Goal: Contribute content: Contribute content

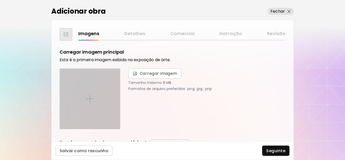
click at [101, 102] on div at bounding box center [90, 99] width 60 height 60
click at [0, 0] on input "file" at bounding box center [0, 0] width 0 height 0
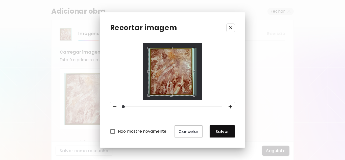
click at [195, 70] on div "Use the up and down arrow keys to move the east drag handle to change the crop …" at bounding box center [195, 70] width 0 height 0
click at [171, 98] on div at bounding box center [172, 71] width 59 height 57
click at [172, 98] on div at bounding box center [172, 71] width 59 height 57
click at [171, 43] on div at bounding box center [172, 71] width 59 height 57
click at [183, 74] on div "Use the arrow keys to move the crop selection area" at bounding box center [171, 72] width 46 height 48
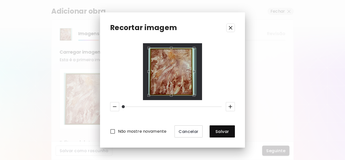
click at [219, 66] on div "Não mostre novamente Cancelar Salvar" at bounding box center [172, 90] width 125 height 94
click at [168, 113] on div at bounding box center [172, 106] width 129 height 13
drag, startPoint x: 123, startPoint y: 106, endPoint x: 108, endPoint y: 107, distance: 15.4
click at [108, 107] on div "Recortar imagem Não mostre novamente Cancelar Salvar" at bounding box center [172, 79] width 145 height 135
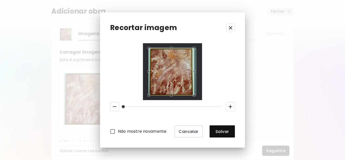
click at [125, 107] on span at bounding box center [123, 106] width 3 height 3
click at [209, 74] on div "Não mostre novamente Cancelar Salvar" at bounding box center [172, 90] width 125 height 94
click at [174, 72] on div "Use the arrow keys to move the crop selection area" at bounding box center [171, 72] width 46 height 48
click at [194, 70] on div "Use the up and down arrow keys to move the east drag handle to change the crop …" at bounding box center [194, 70] width 0 height 0
click at [226, 76] on div "Não mostre novamente Cancelar Salvar" at bounding box center [172, 90] width 125 height 94
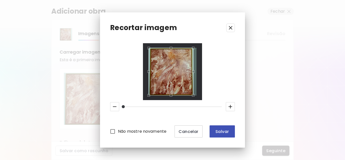
click at [220, 130] on span "Salvar" at bounding box center [222, 131] width 17 height 5
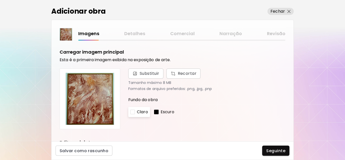
scroll to position [25, 0]
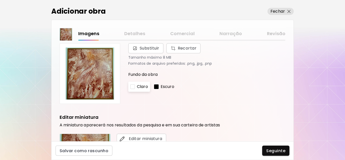
click at [132, 87] on div at bounding box center [132, 86] width 5 height 5
click at [156, 88] on div at bounding box center [156, 86] width 5 height 5
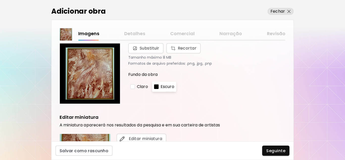
click at [139, 85] on p "Claro" at bounding box center [142, 87] width 11 height 6
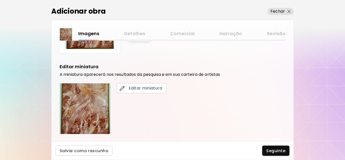
scroll to position [101, 0]
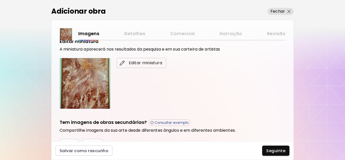
click at [138, 62] on span "Editar miniatura" at bounding box center [141, 63] width 41 height 6
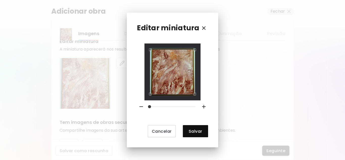
click at [199, 95] on div at bounding box center [172, 71] width 56 height 57
click at [198, 48] on div at bounding box center [172, 71] width 56 height 57
click at [180, 60] on div "Use the arrow keys to move the crop selection area" at bounding box center [172, 70] width 45 height 45
click at [145, 85] on div at bounding box center [172, 71] width 56 height 57
click at [196, 95] on div at bounding box center [172, 71] width 56 height 57
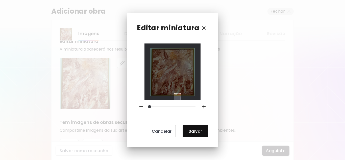
click at [175, 96] on div at bounding box center [172, 72] width 45 height 48
click at [184, 79] on div at bounding box center [172, 72] width 45 height 48
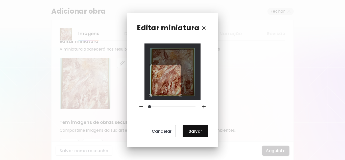
click at [150, 34] on div "Editar miniatura Cancelar Salvar" at bounding box center [172, 80] width 91 height 135
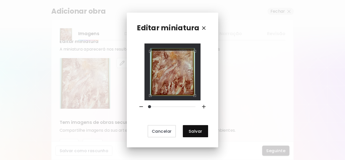
click at [199, 33] on div "Editar miniatura Cancelar Salvar" at bounding box center [172, 80] width 91 height 135
click at [148, 45] on div at bounding box center [172, 71] width 56 height 57
click at [178, 78] on div "Use the arrow keys to move the crop selection area" at bounding box center [172, 73] width 45 height 45
click at [176, 73] on div "Use the arrow keys to move the crop selection area" at bounding box center [172, 71] width 45 height 45
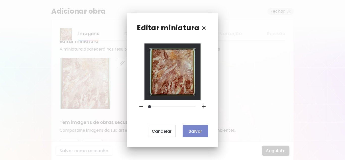
click at [192, 132] on span "Salvar" at bounding box center [195, 130] width 17 height 5
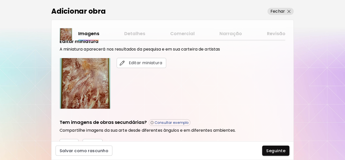
click at [183, 99] on div "Editar miniatura" at bounding box center [173, 83] width 226 height 51
click at [121, 61] on img "button" at bounding box center [122, 62] width 5 height 5
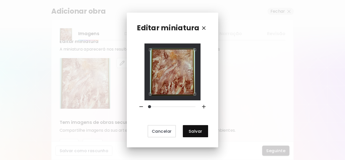
click at [197, 48] on div at bounding box center [172, 71] width 56 height 57
drag, startPoint x: 150, startPoint y: 106, endPoint x: 140, endPoint y: 107, distance: 10.6
click at [140, 107] on div at bounding box center [172, 106] width 75 height 13
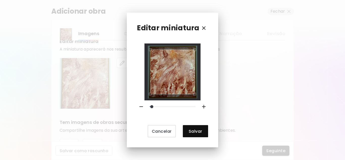
click at [152, 106] on span at bounding box center [151, 106] width 3 height 3
click at [222, 73] on div "Editar miniatura Cancelar Salvar" at bounding box center [172, 80] width 345 height 160
click at [195, 131] on span "Salvar" at bounding box center [195, 130] width 17 height 5
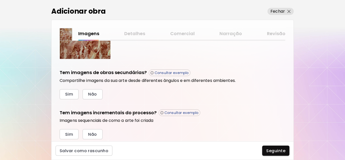
scroll to position [142, 0]
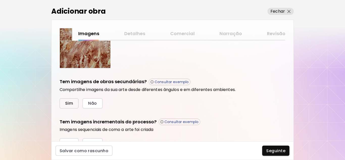
click at [70, 104] on span "Sim" at bounding box center [69, 102] width 8 height 5
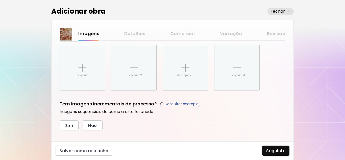
scroll to position [213, 0]
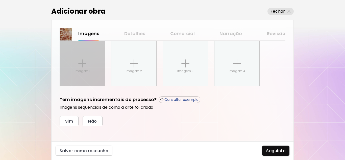
click at [84, 69] on p "Imagem 1" at bounding box center [82, 71] width 15 height 5
click at [0, 0] on input "Imagem 1" at bounding box center [0, 0] width 0 height 0
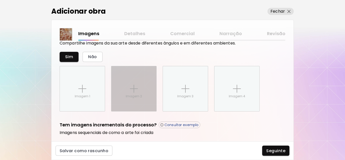
scroll to position [163, 0]
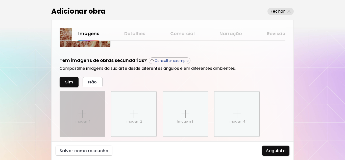
click at [82, 112] on img at bounding box center [82, 114] width 8 height 8
click at [0, 0] on input "Imagem 1" at bounding box center [0, 0] width 0 height 0
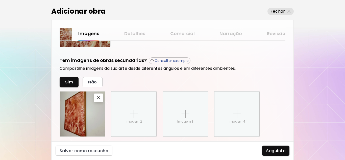
click at [92, 116] on img at bounding box center [82, 113] width 45 height 45
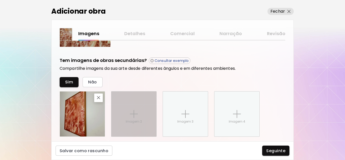
click at [133, 116] on img at bounding box center [134, 114] width 8 height 8
click at [0, 0] on input "Imagem 2" at bounding box center [0, 0] width 0 height 0
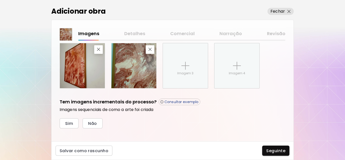
scroll to position [213, 0]
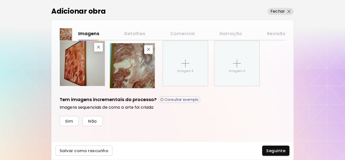
drag, startPoint x: 123, startPoint y: 63, endPoint x: 121, endPoint y: 65, distance: 2.7
click at [121, 65] on img at bounding box center [132, 65] width 45 height 45
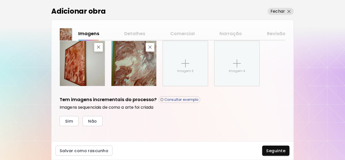
click at [126, 66] on img at bounding box center [133, 63] width 45 height 45
click at [158, 20] on div "Imagens Detalhes Comercial Narração Revisão Carregar imagem principal Esta é a …" at bounding box center [172, 80] width 242 height 121
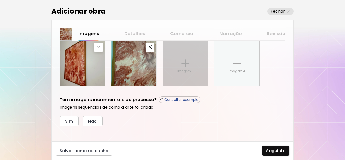
click at [191, 71] on p "Imagem 3" at bounding box center [185, 71] width 16 height 5
click at [0, 0] on input "Imagem 3" at bounding box center [0, 0] width 0 height 0
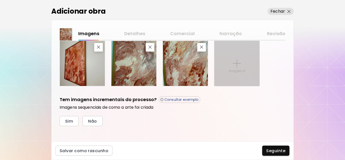
click at [241, 70] on p "Imagem 4" at bounding box center [237, 71] width 16 height 5
click at [0, 0] on input "Imagem 4" at bounding box center [0, 0] width 0 height 0
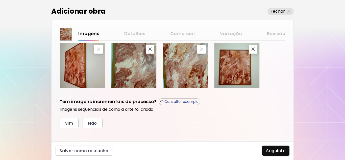
scroll to position [216, 0]
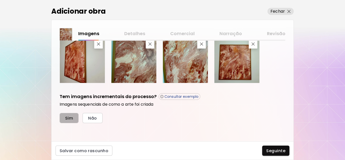
click at [71, 118] on span "Sim" at bounding box center [69, 117] width 8 height 5
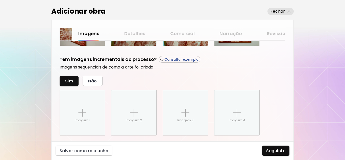
scroll to position [252, 0]
